Goal: Information Seeking & Learning: Learn about a topic

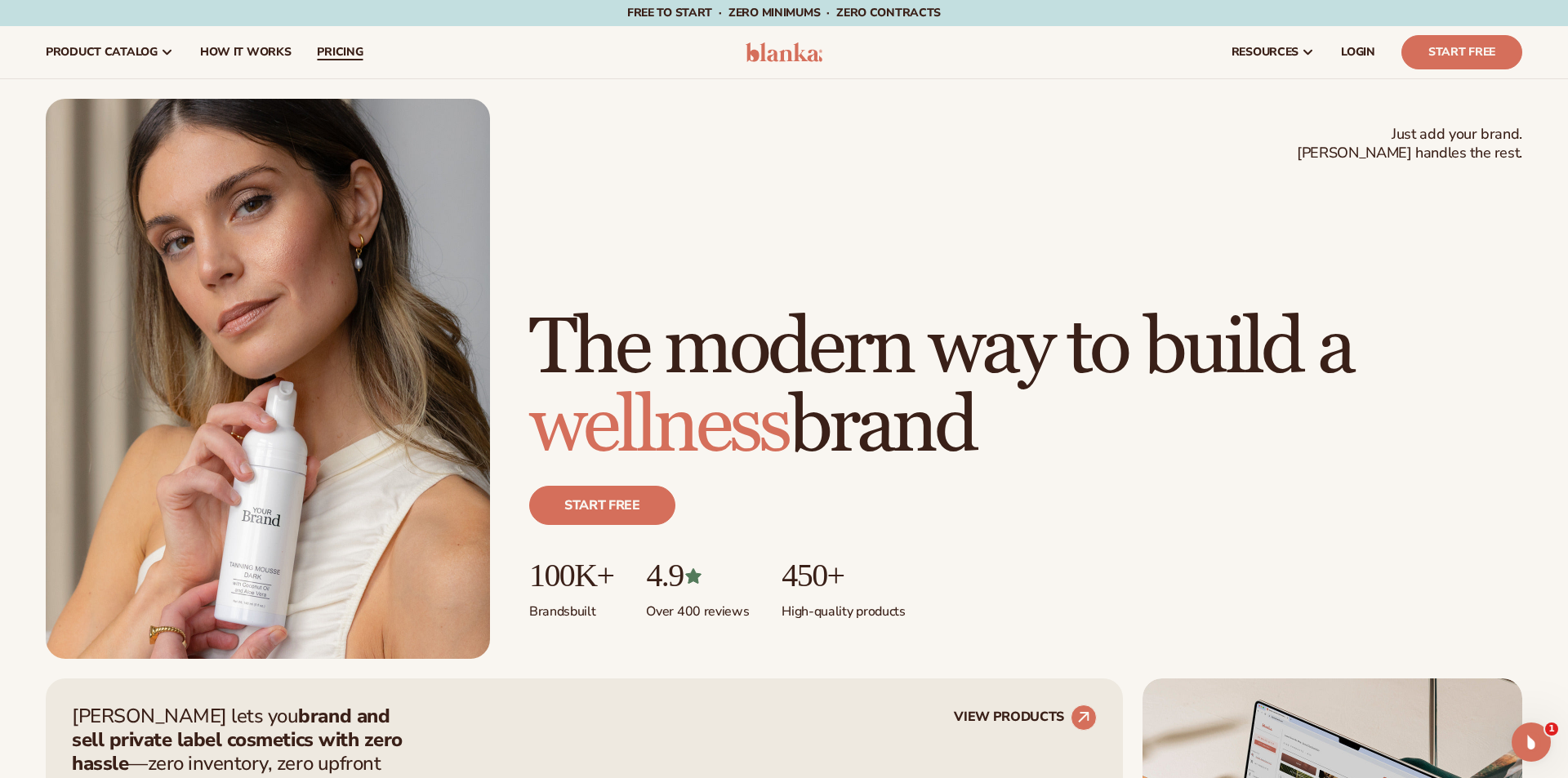
click at [345, 47] on span "pricing" at bounding box center [340, 52] width 46 height 13
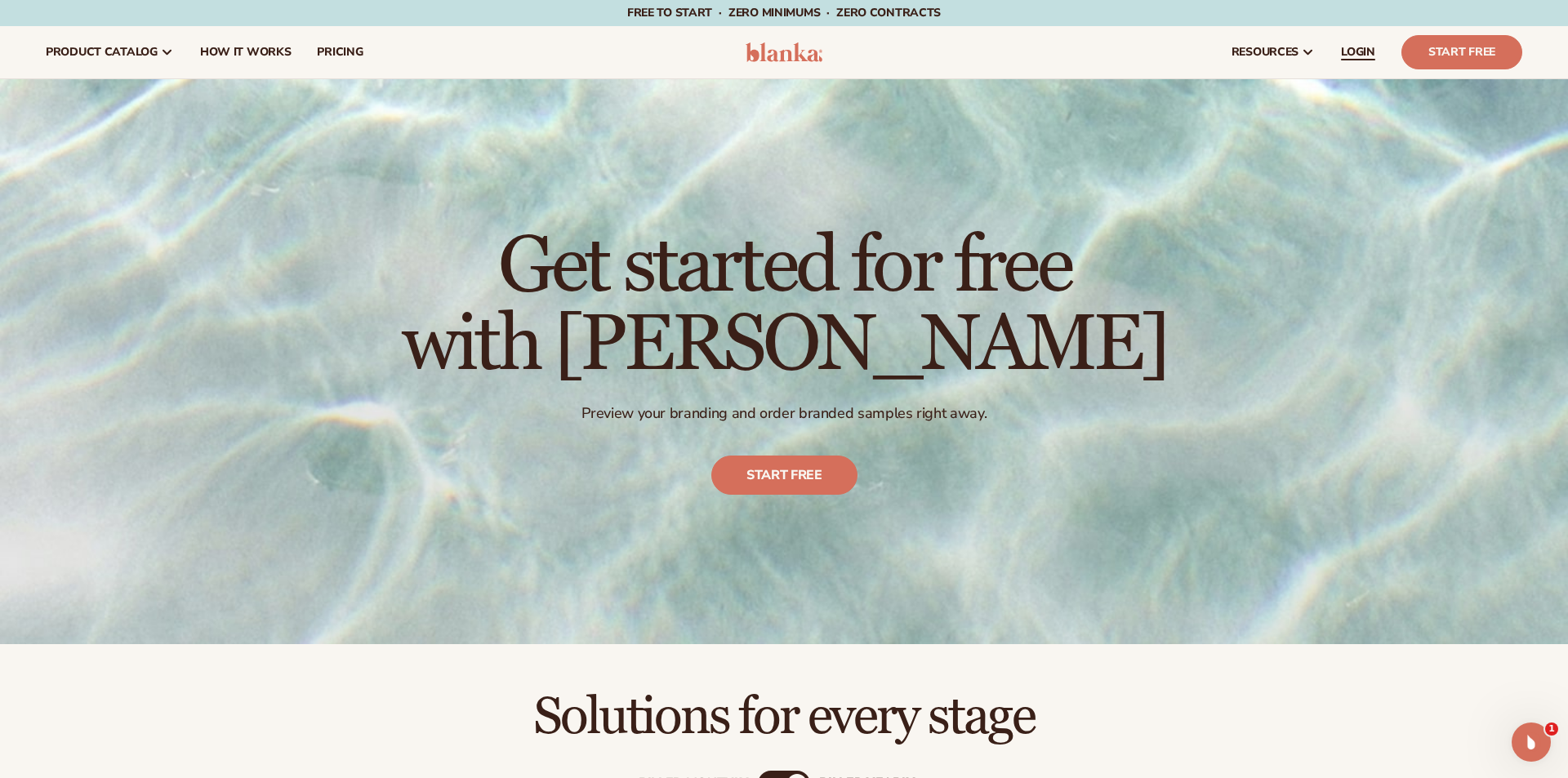
click at [1369, 42] on link "LOGIN" at bounding box center [1358, 52] width 61 height 52
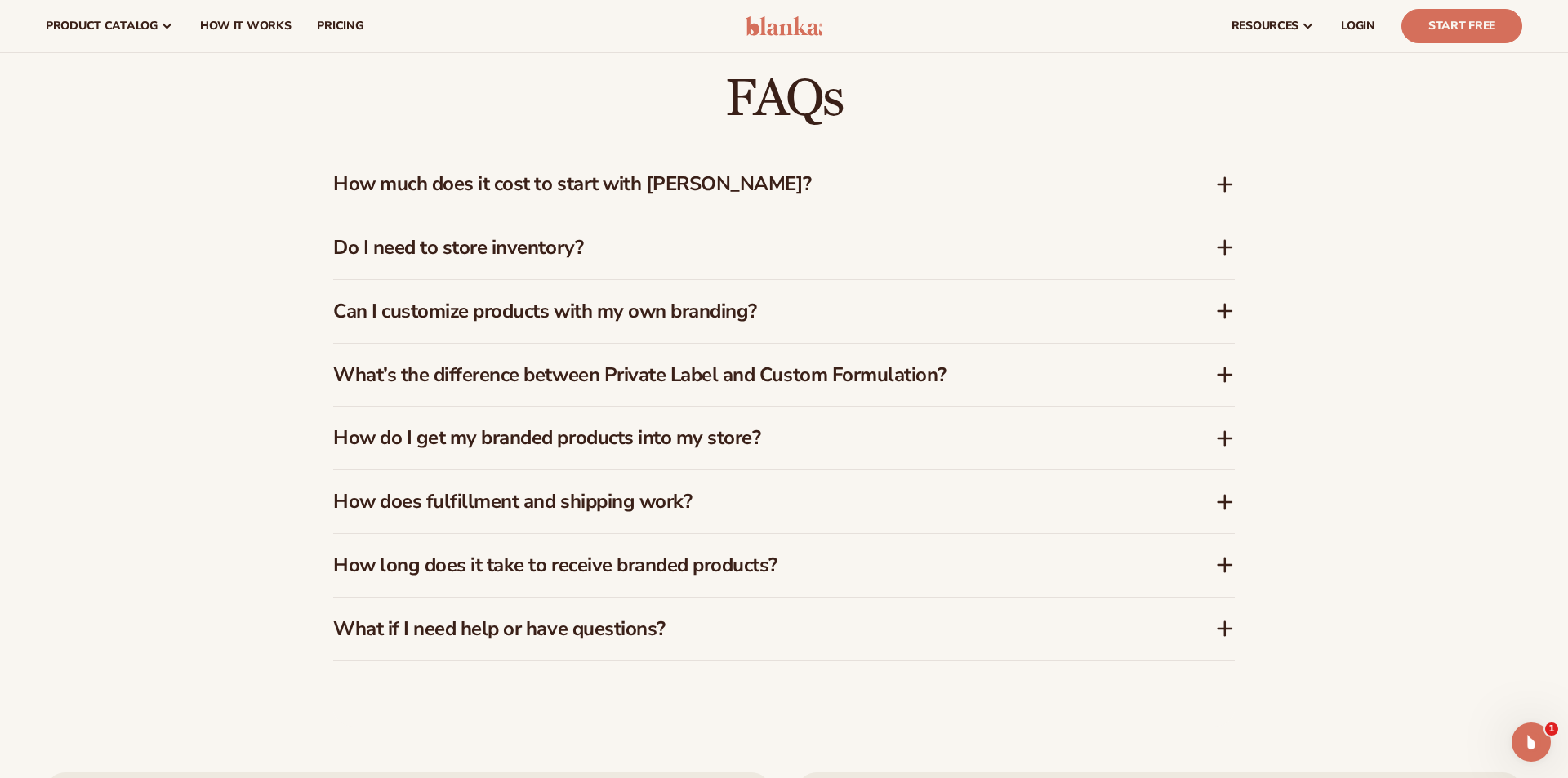
scroll to position [2614, 0]
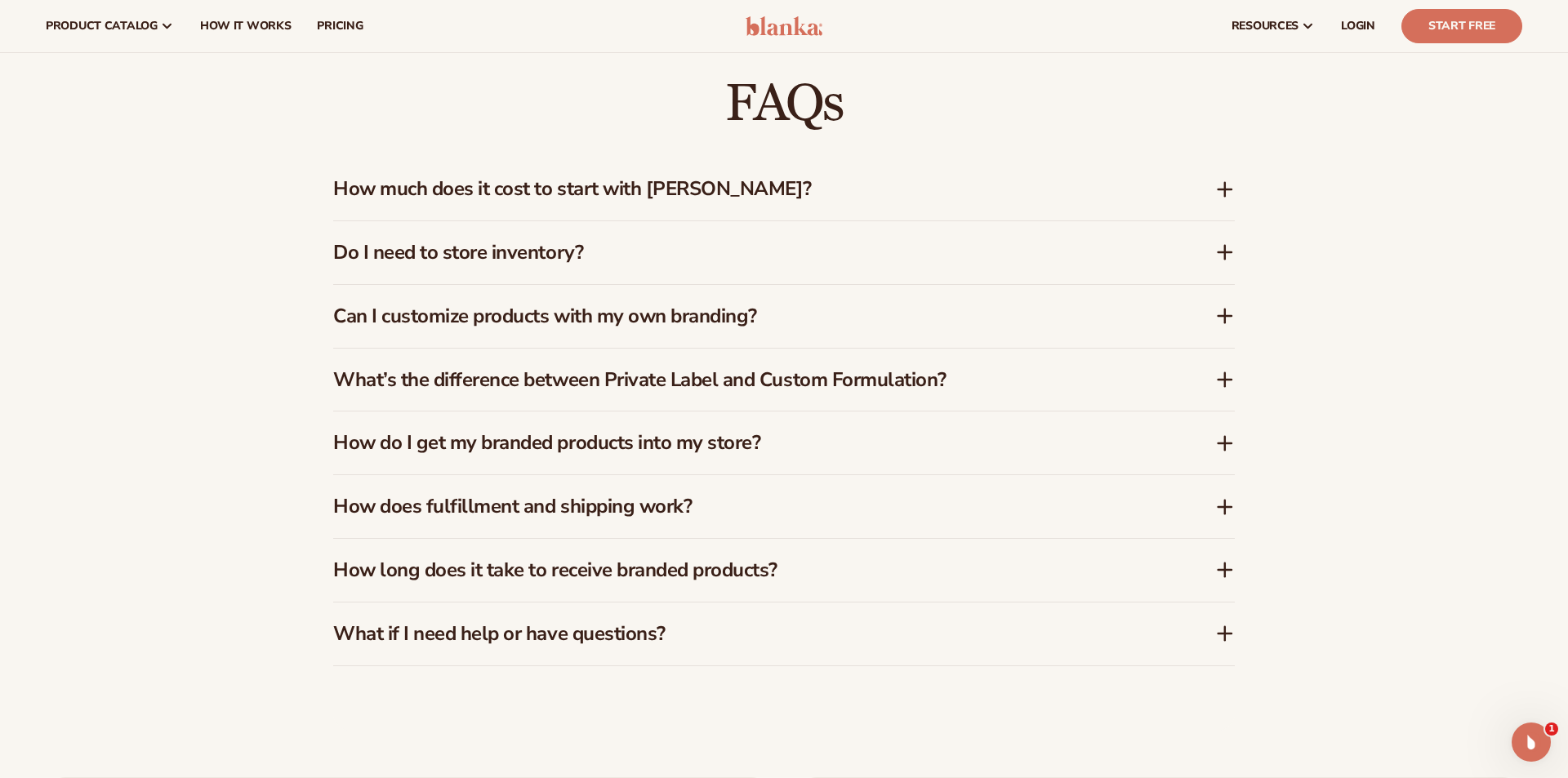
click at [571, 517] on h3 "How does fulfillment and shipping work?" at bounding box center [750, 507] width 833 height 24
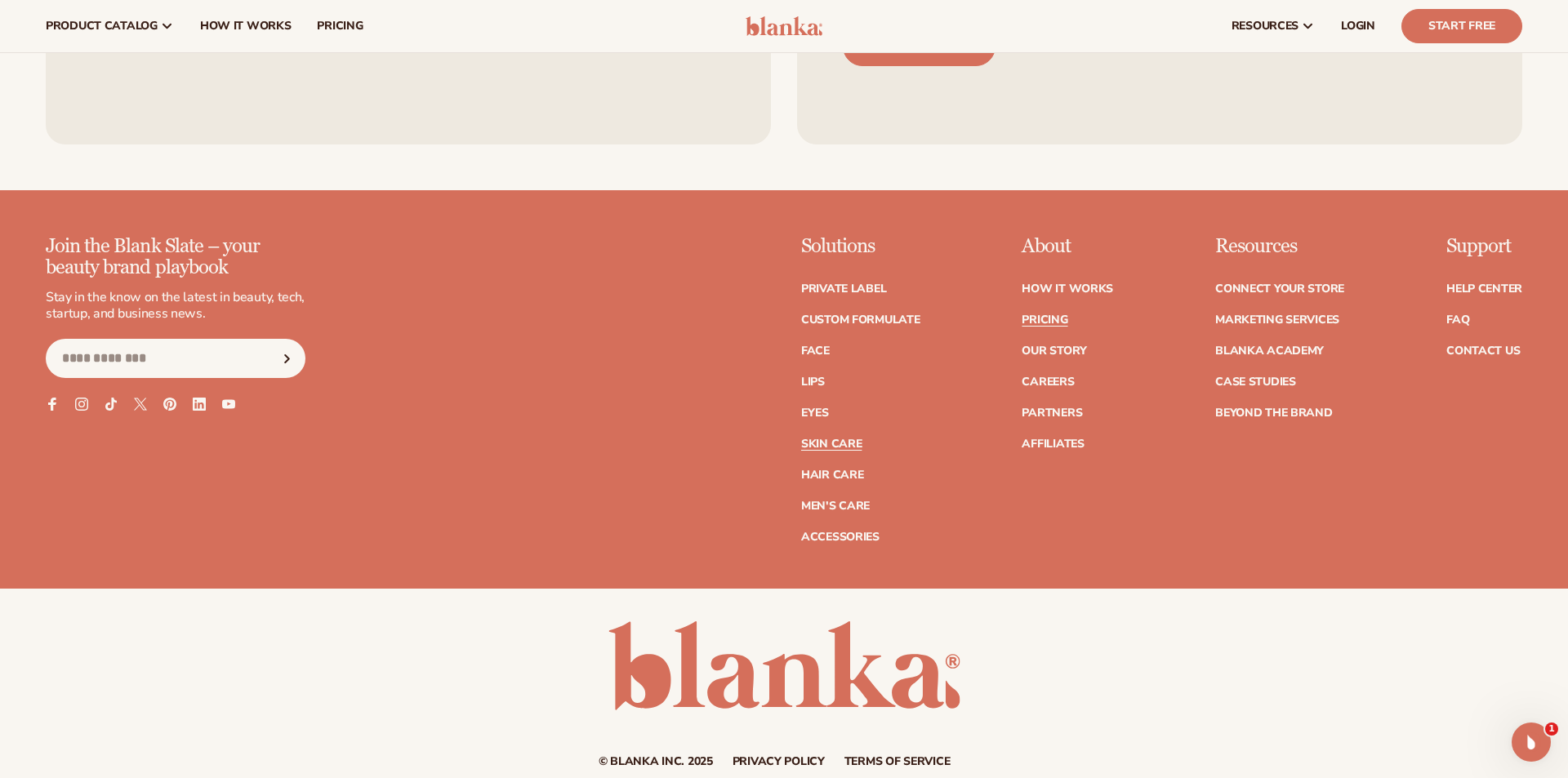
scroll to position [3022, 0]
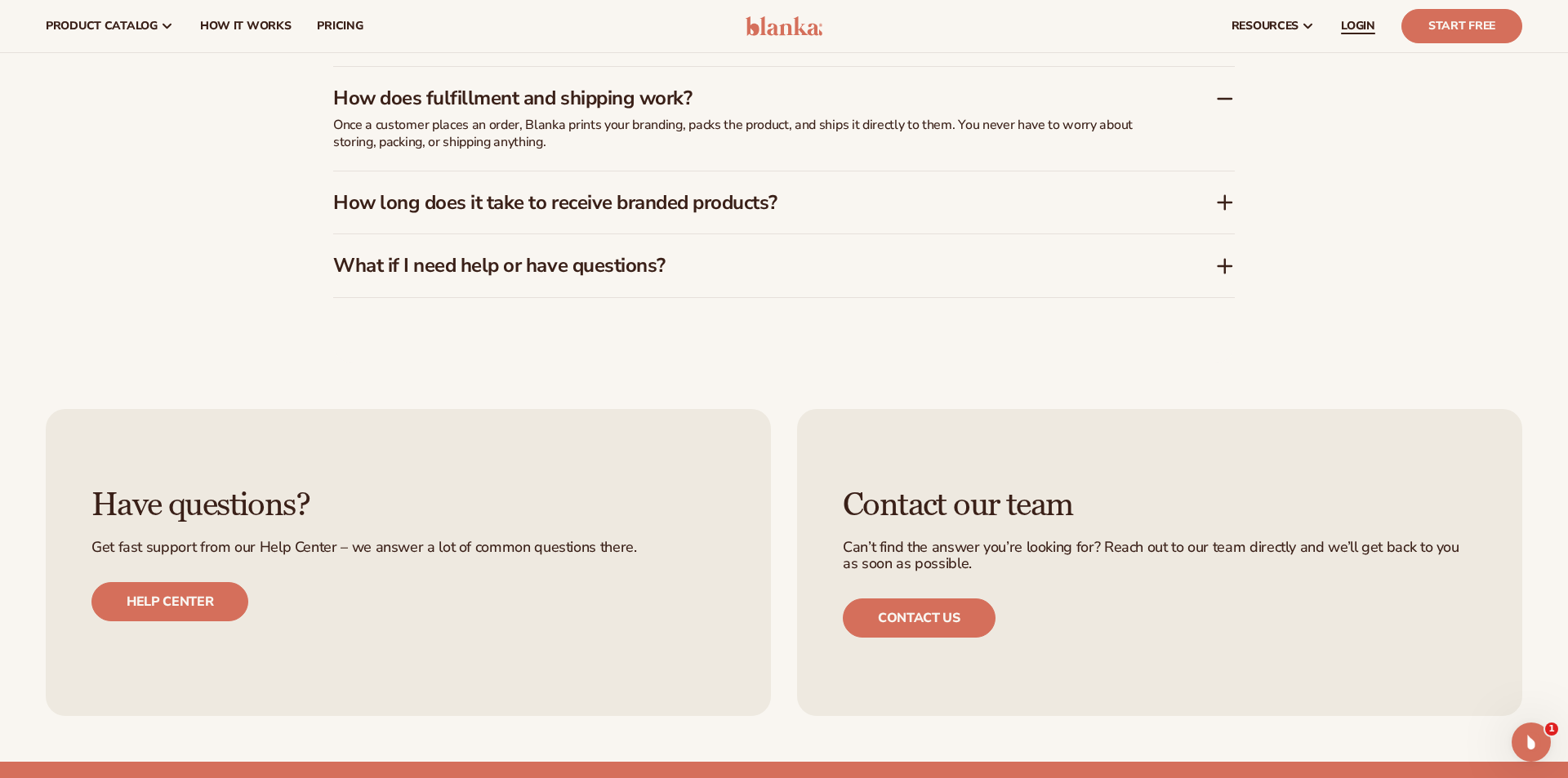
click at [1347, 28] on span "LOGIN" at bounding box center [1359, 26] width 34 height 13
